Goal: Task Accomplishment & Management: Manage account settings

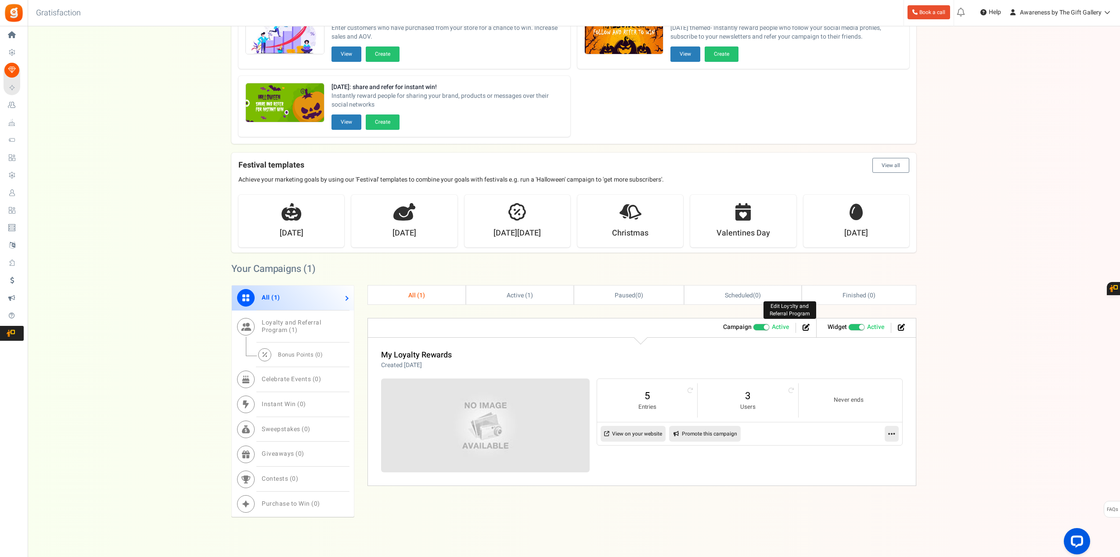
click at [805, 327] on icon at bounding box center [805, 327] width 7 height 7
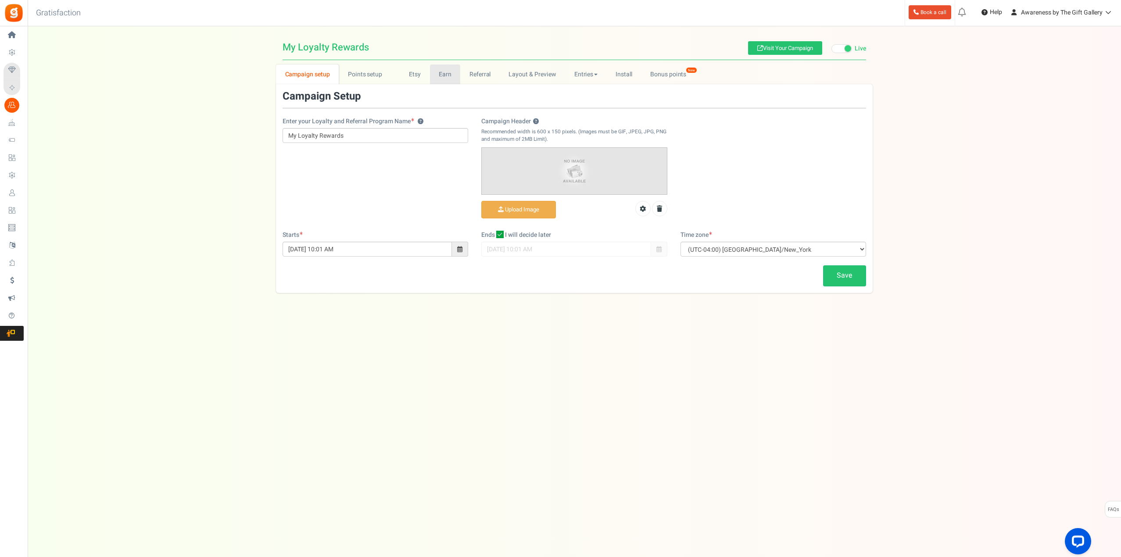
click at [443, 79] on link "Earn" at bounding box center [445, 75] width 31 height 20
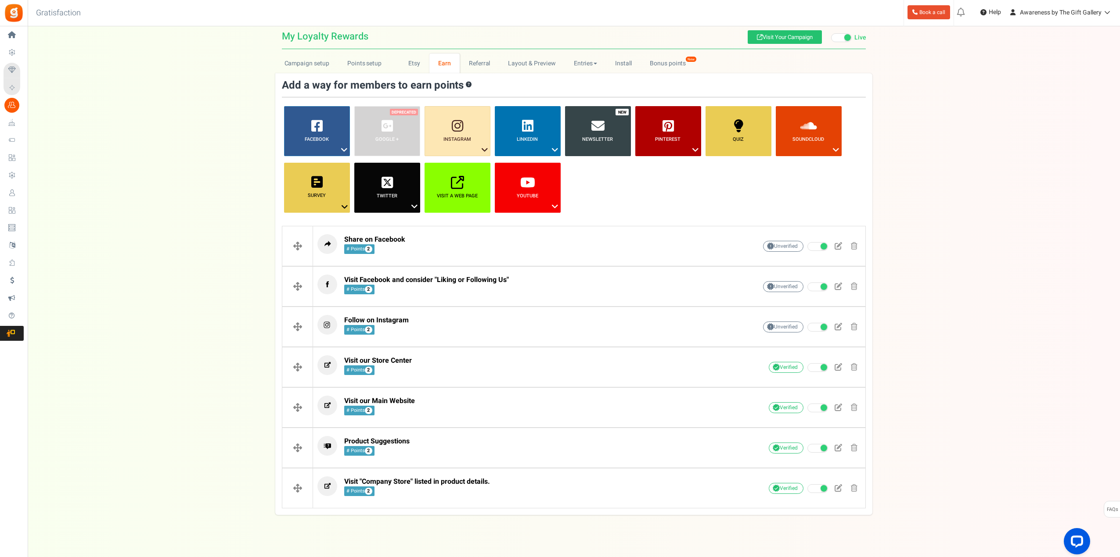
scroll to position [22, 0]
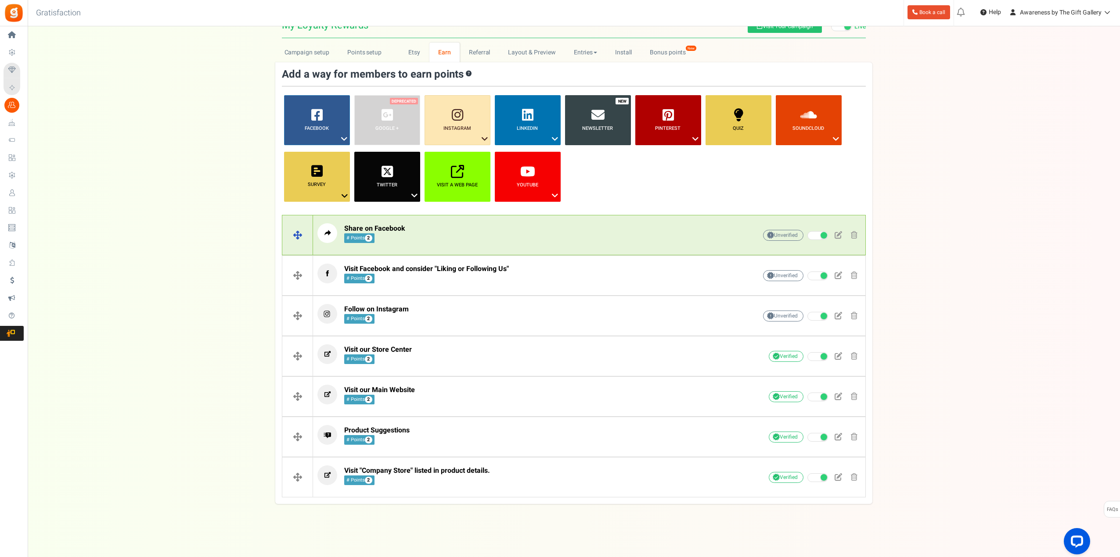
click at [389, 227] on span "Share on Facebook" at bounding box center [374, 228] width 61 height 11
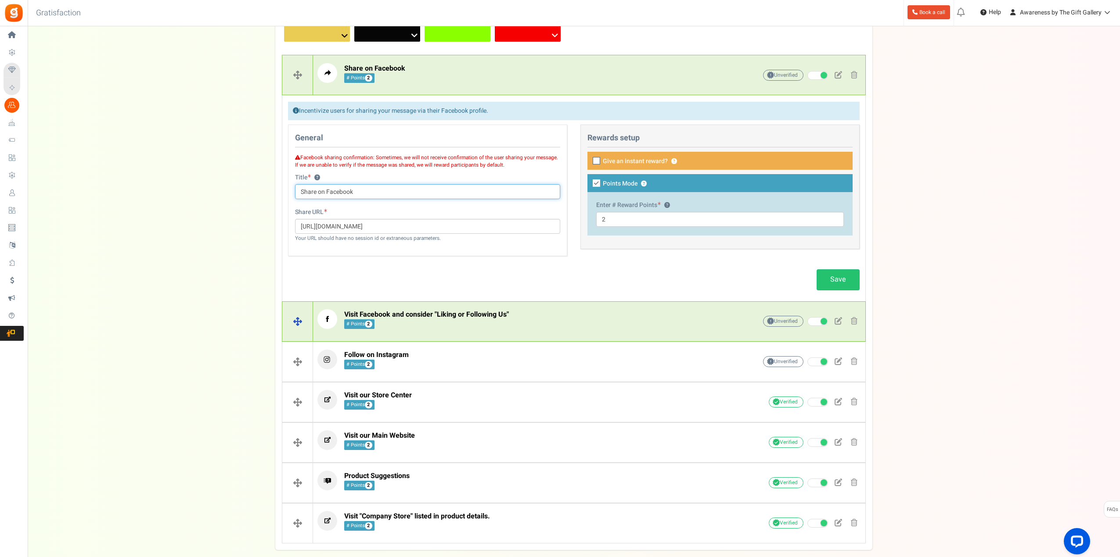
scroll to position [198, 0]
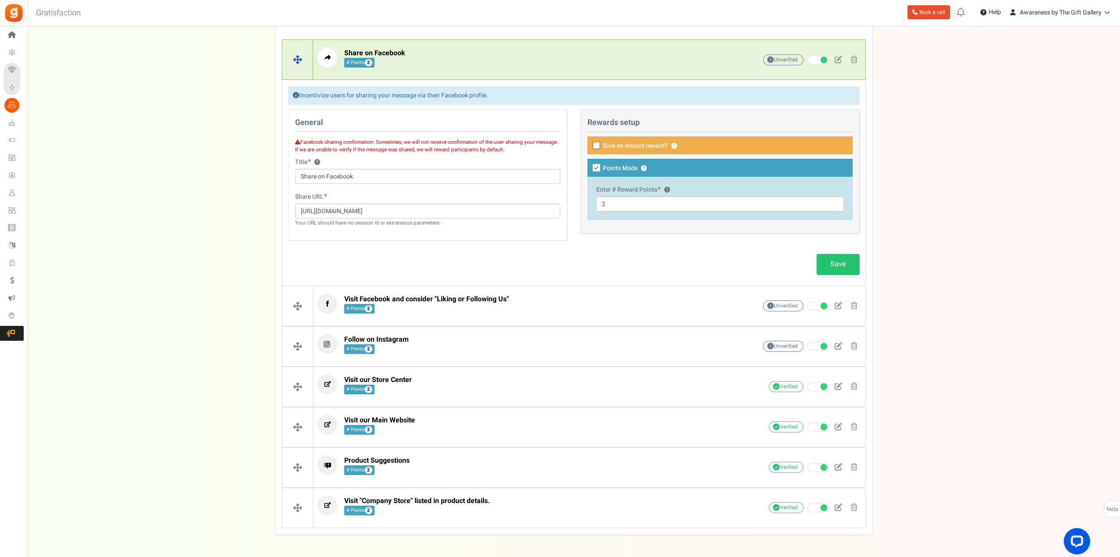
click at [394, 51] on span "Share on Facebook" at bounding box center [374, 53] width 61 height 11
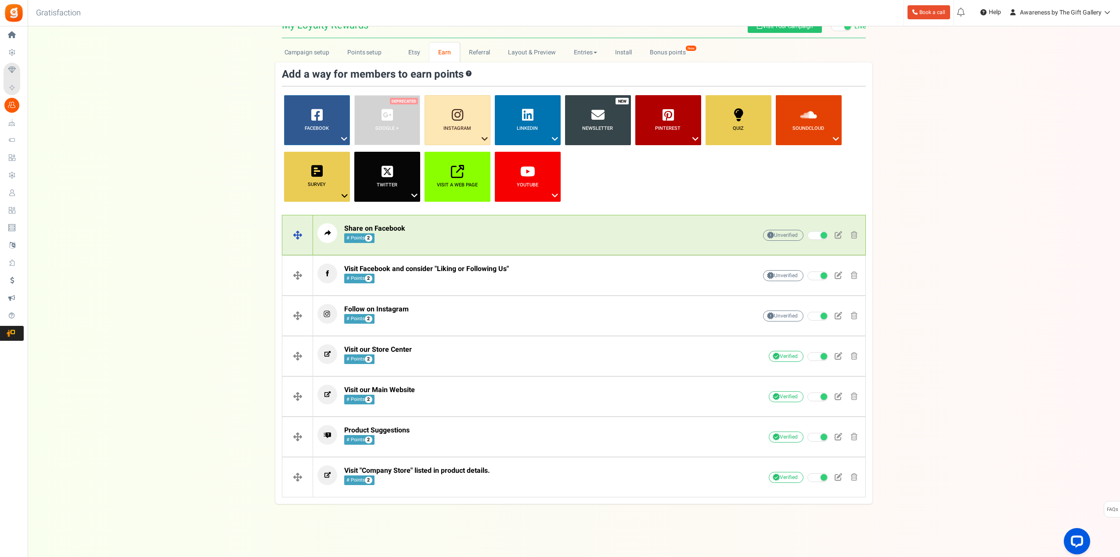
scroll to position [22, 0]
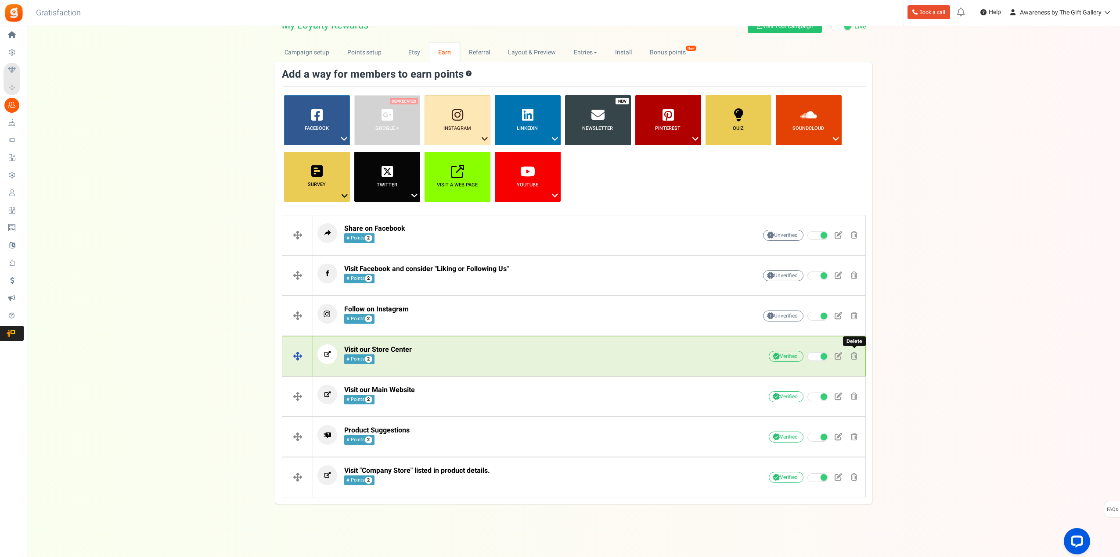
click at [854, 357] on span at bounding box center [854, 355] width 7 height 7
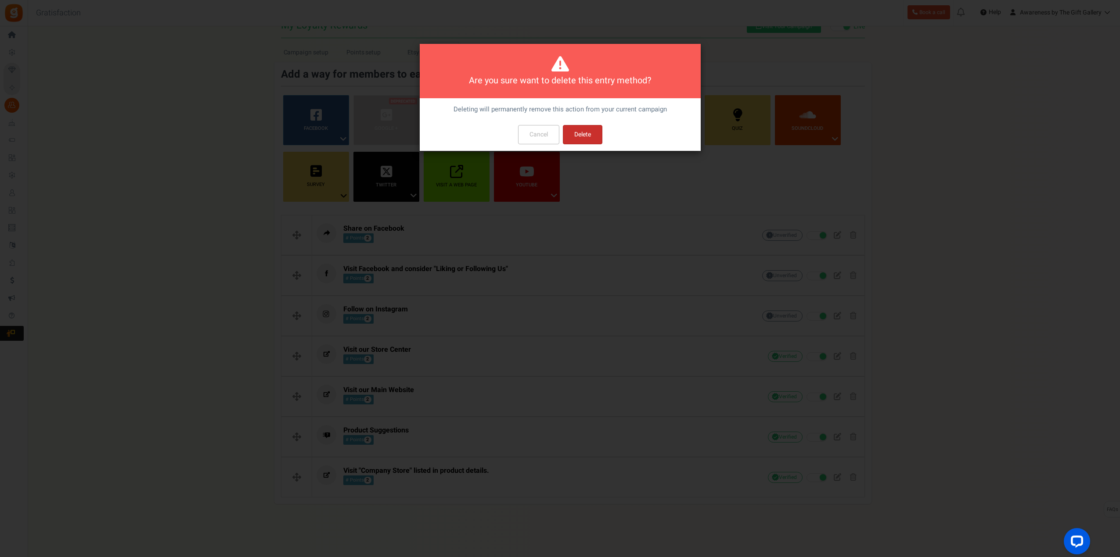
click at [581, 134] on button "Delete" at bounding box center [583, 134] width 40 height 19
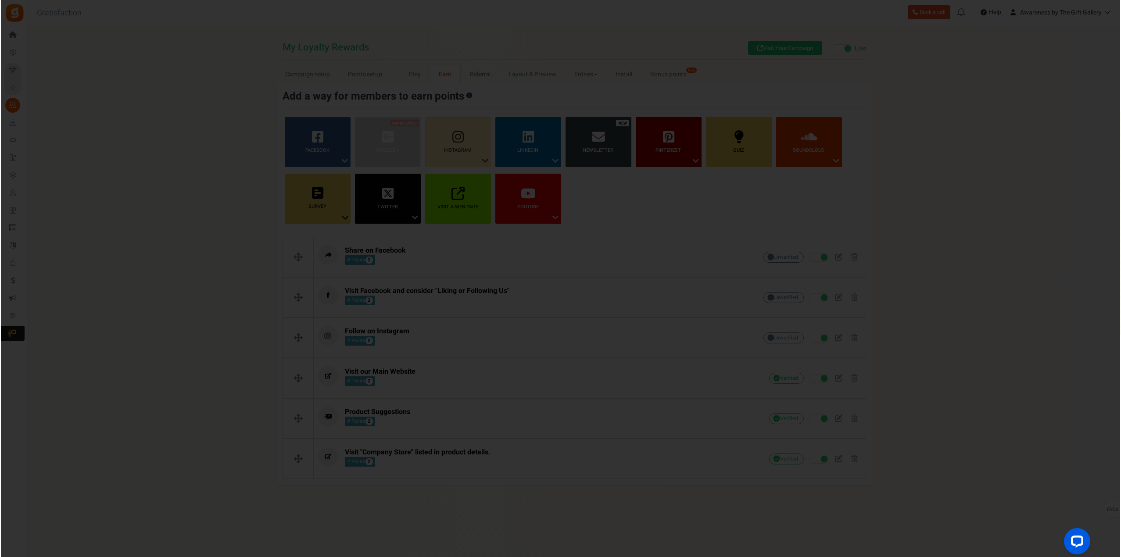
scroll to position [0, 0]
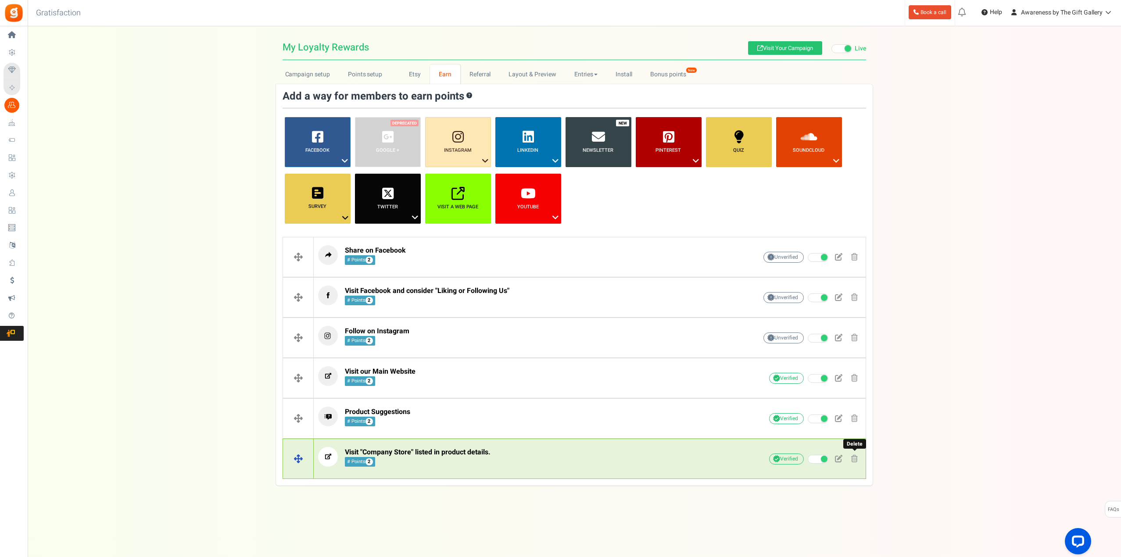
click at [855, 459] on span at bounding box center [855, 458] width 7 height 7
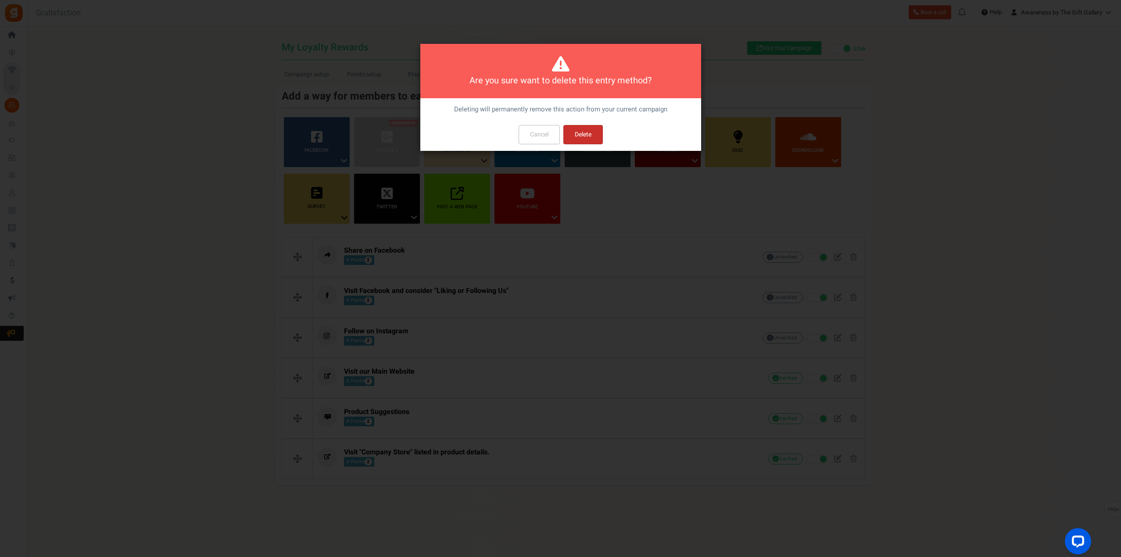
click at [582, 129] on button "Delete" at bounding box center [584, 134] width 40 height 19
